Goal: Find specific page/section: Find specific page/section

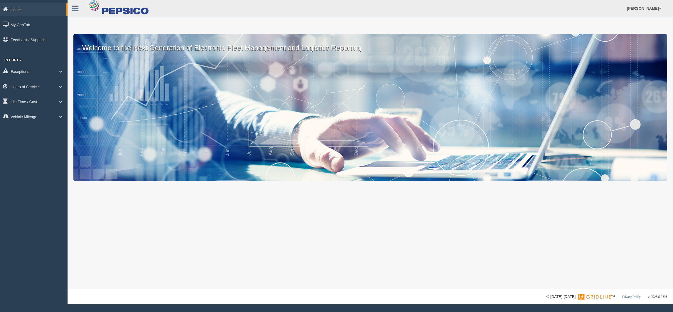
click at [23, 85] on link "Hours of Service" at bounding box center [34, 86] width 68 height 13
click at [30, 121] on link "HOS Violations" at bounding box center [38, 121] width 55 height 11
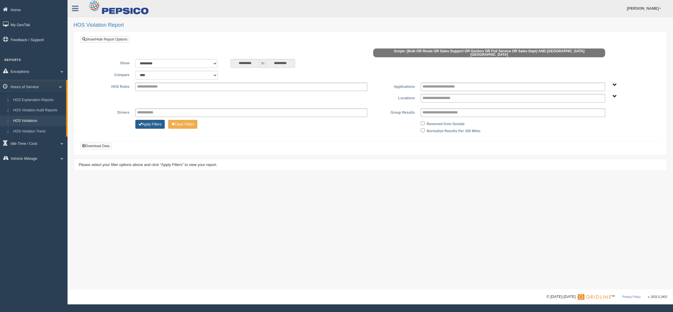
drag, startPoint x: 157, startPoint y: 126, endPoint x: 151, endPoint y: 121, distance: 8.6
click at [151, 121] on div "Apply Filters Clear Filters Removed from Geotab Normalize Results Per 100 Miles" at bounding box center [370, 127] width 571 height 14
click at [151, 121] on button "Apply Filters" at bounding box center [149, 124] width 29 height 9
